Goal: Task Accomplishment & Management: Manage account settings

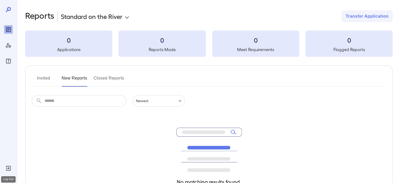
click at [5, 168] on icon "Log Out" at bounding box center [8, 168] width 6 height 6
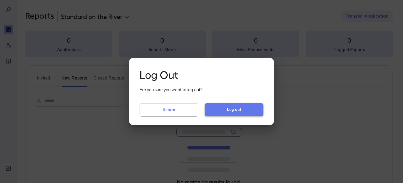
click at [228, 112] on button "Log out" at bounding box center [234, 109] width 59 height 13
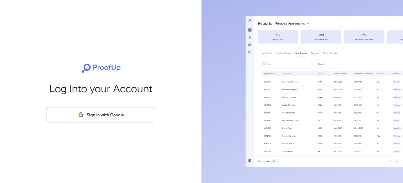
click at [106, 119] on button "Sign in with Google" at bounding box center [100, 114] width 109 height 15
